Goal: Task Accomplishment & Management: Manage account settings

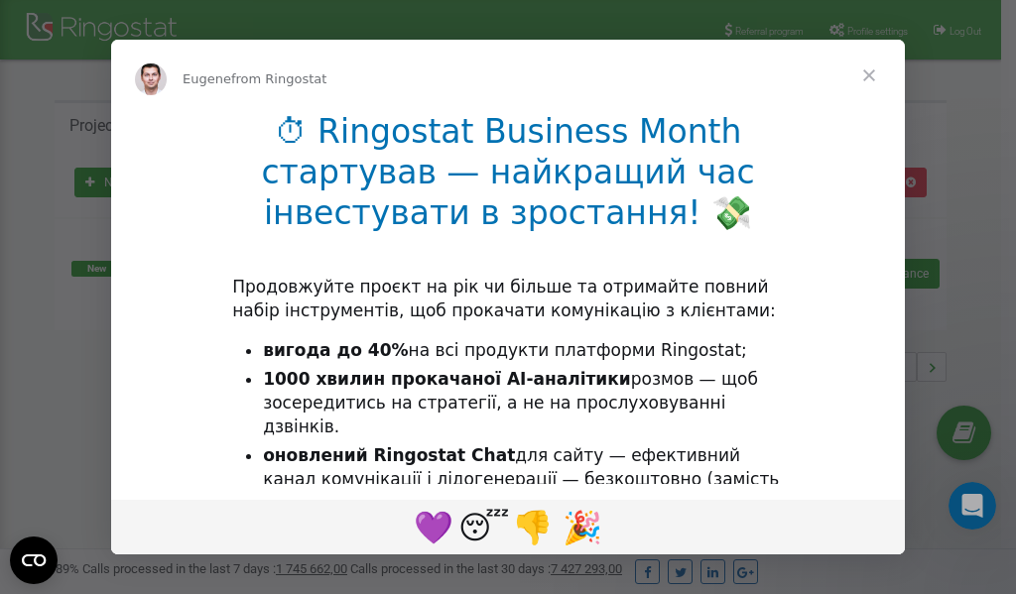
click at [416, 416] on li "1000 хвилин прокачаної AI-аналітики розмов — щоб зосередитись на стратегії, а н…" at bounding box center [523, 403] width 521 height 71
click at [847, 32] on div "Intercom messenger" at bounding box center [508, 297] width 1016 height 594
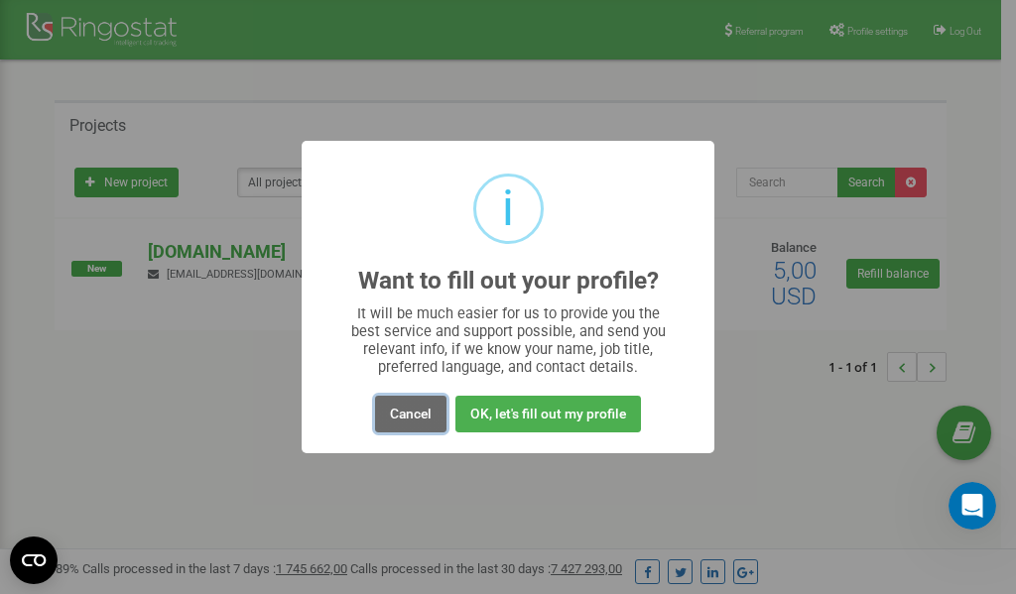
click at [420, 410] on button "Cancel" at bounding box center [410, 414] width 71 height 37
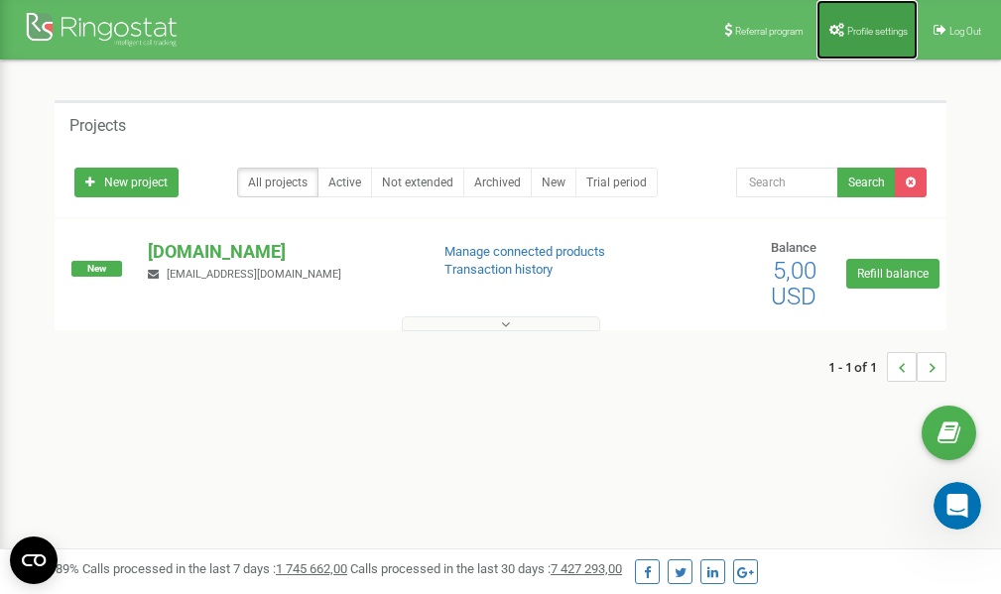
click at [869, 22] on link "Profile settings" at bounding box center [867, 30] width 101 height 60
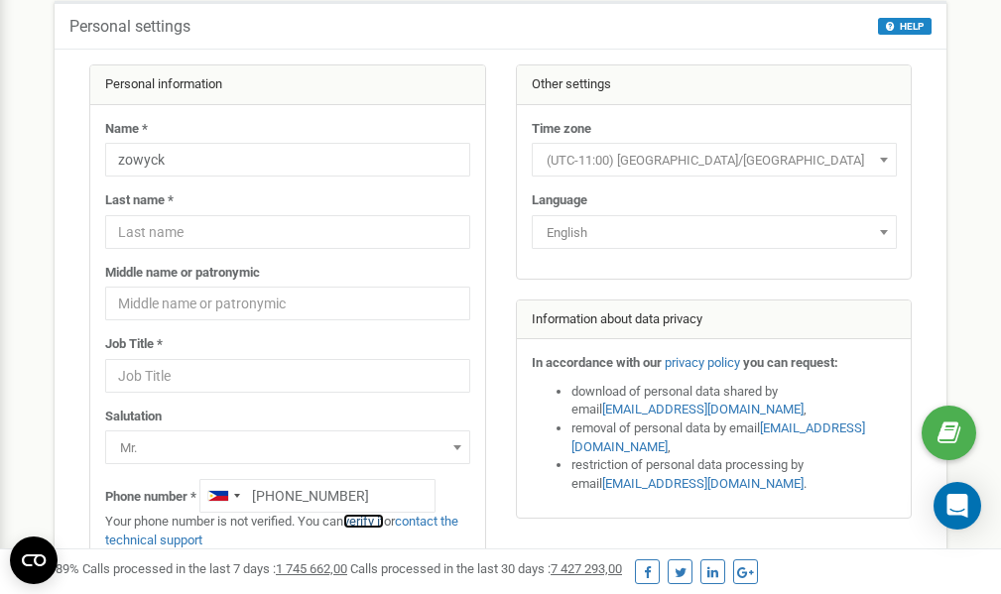
click at [375, 522] on link "verify it" at bounding box center [363, 521] width 41 height 15
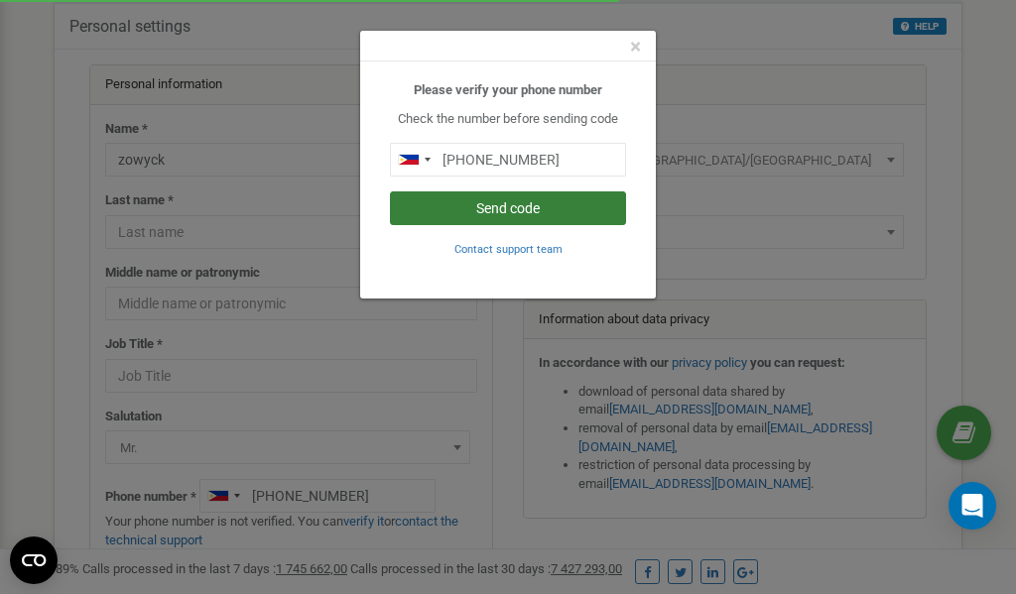
click at [510, 208] on button "Send code" at bounding box center [508, 208] width 236 height 34
